Goal: Information Seeking & Learning: Find specific fact

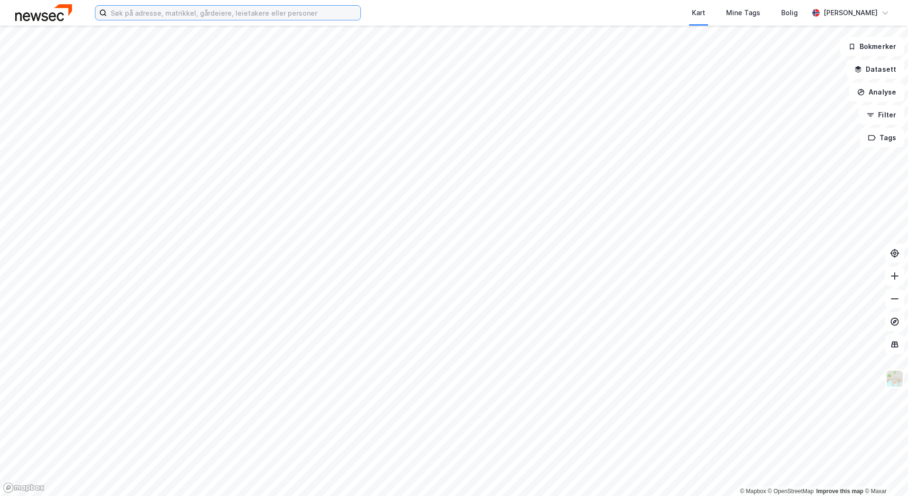
click at [310, 19] on input at bounding box center [233, 13] width 253 height 14
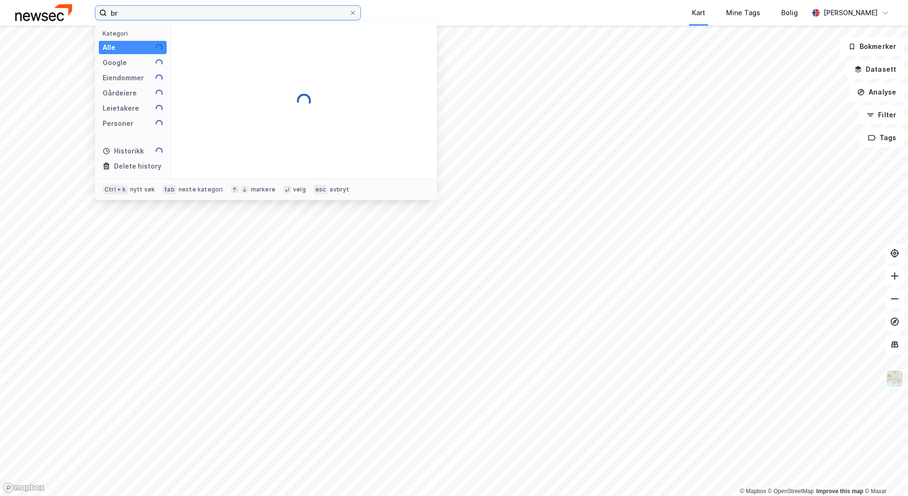
type input "b"
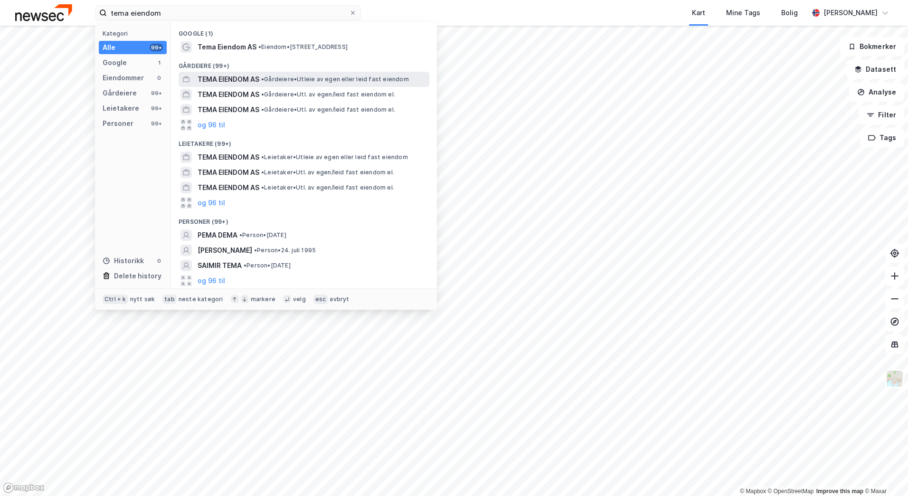
click at [280, 82] on span "• Gårdeiere • Utleie av egen eller leid fast eiendom" at bounding box center [335, 79] width 148 height 8
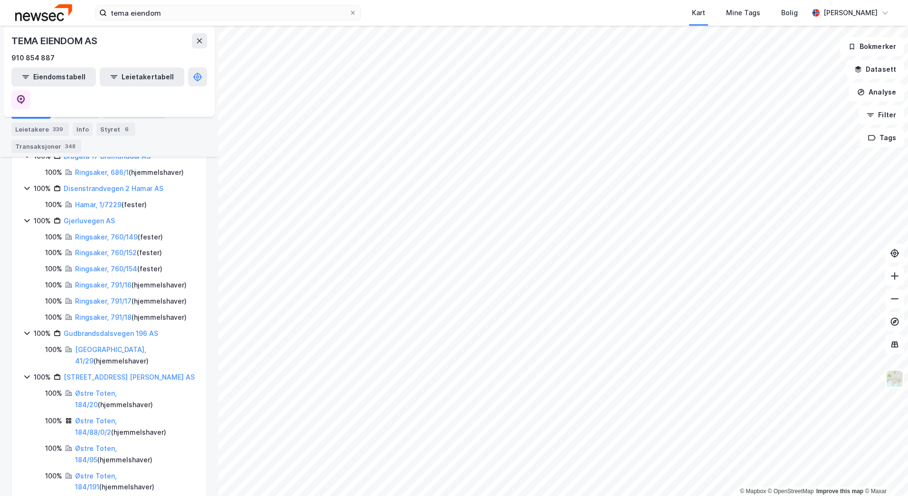
scroll to position [902, 0]
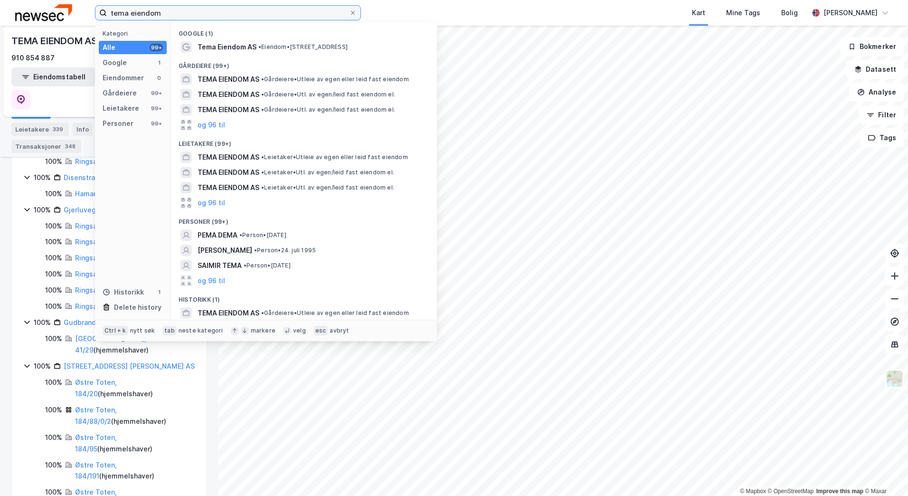
click at [208, 11] on input "tema eiendom" at bounding box center [228, 13] width 242 height 14
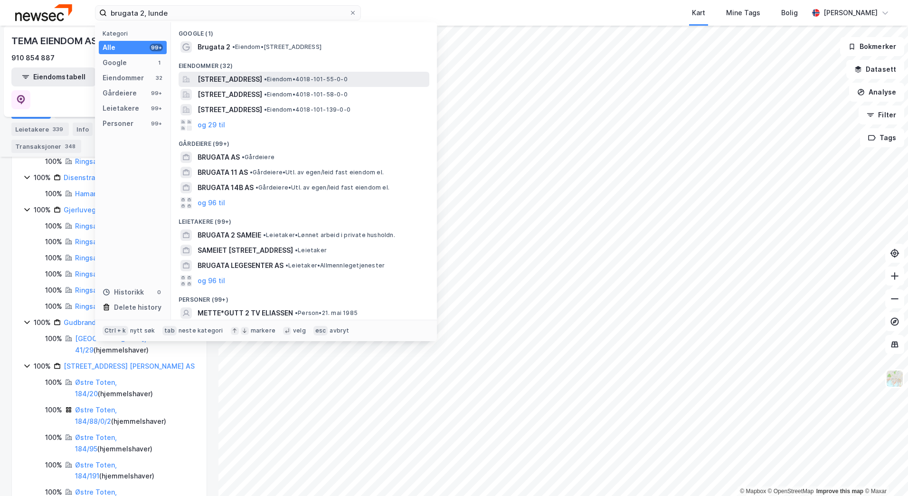
click at [262, 78] on span "[STREET_ADDRESS]" at bounding box center [229, 79] width 65 height 11
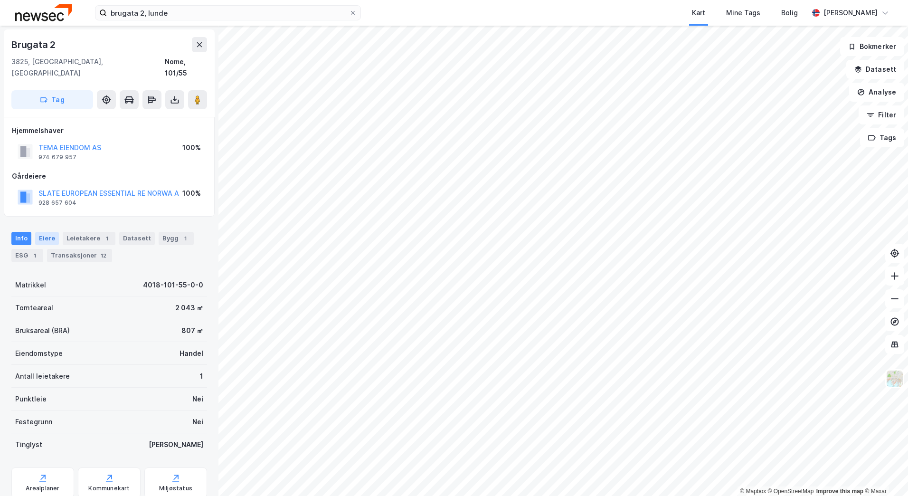
click at [46, 232] on div "Eiere" at bounding box center [47, 238] width 24 height 13
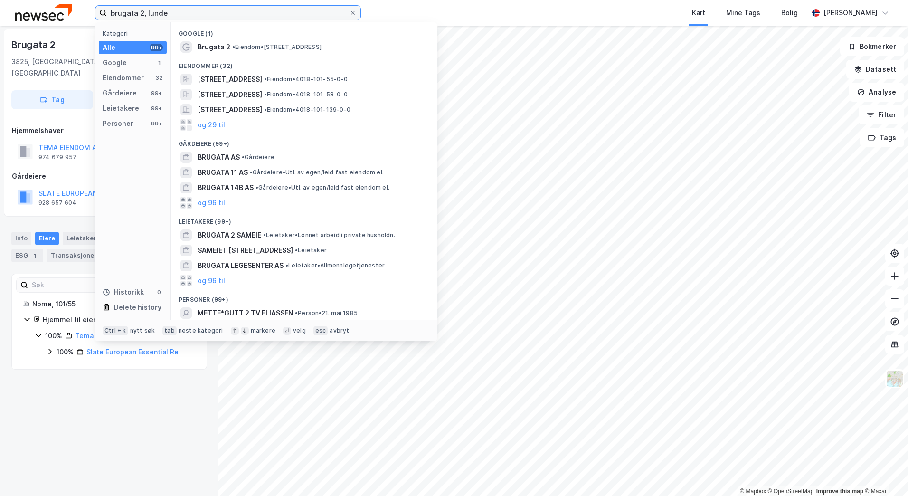
click at [173, 11] on input "brugata 2, lunde" at bounding box center [228, 13] width 242 height 14
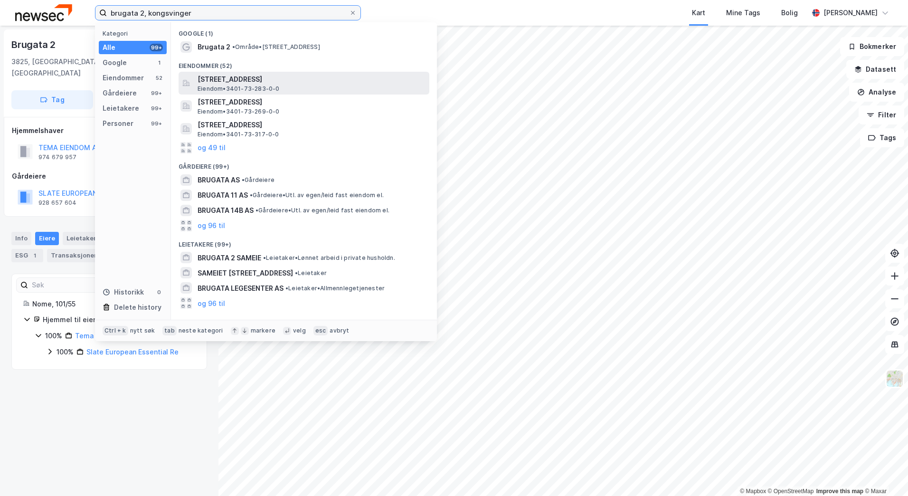
type input "brugata 2, kongsvinger"
click at [292, 81] on span "[STREET_ADDRESS]" at bounding box center [311, 79] width 228 height 11
